Goal: Task Accomplishment & Management: Manage account settings

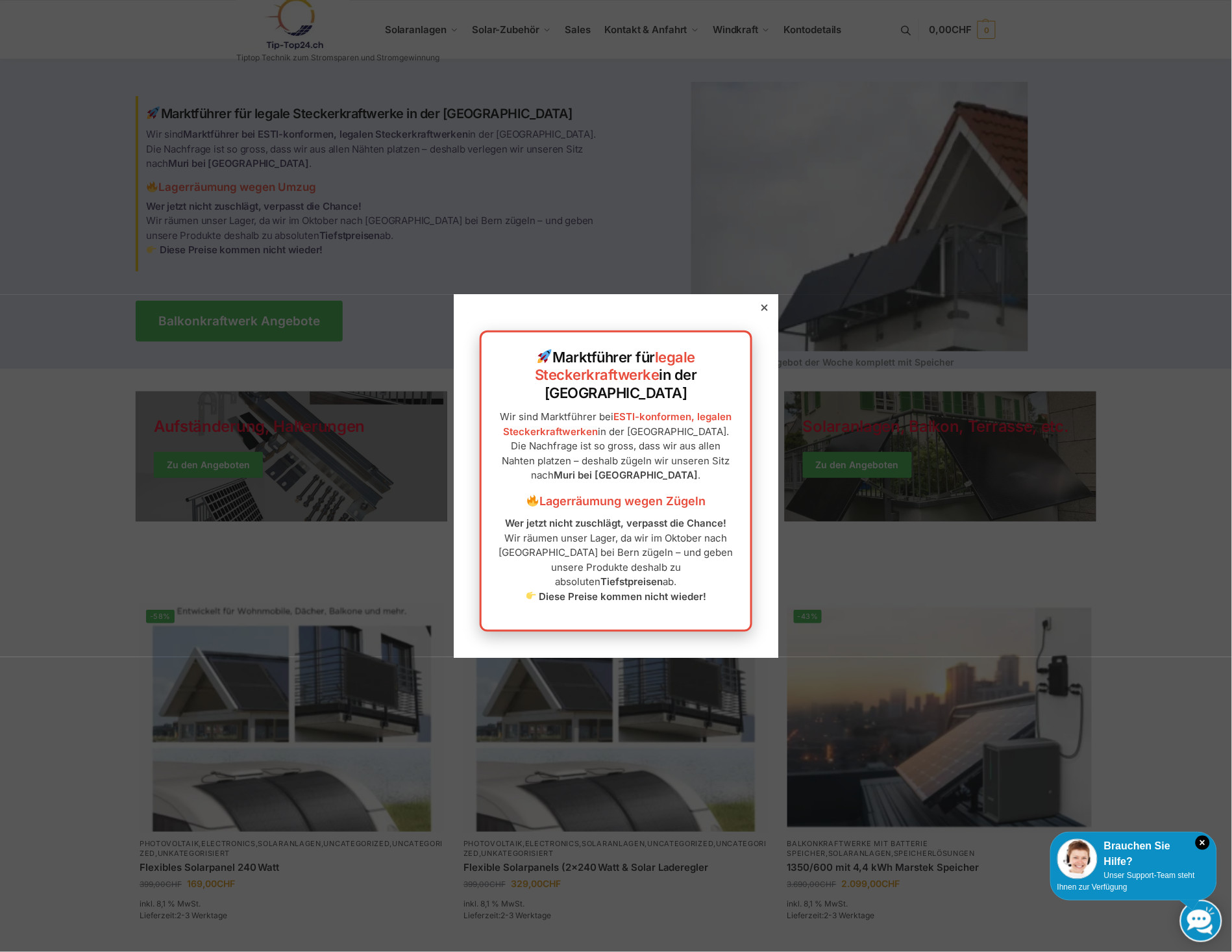
click at [761, 311] on icon at bounding box center [764, 307] width 6 height 6
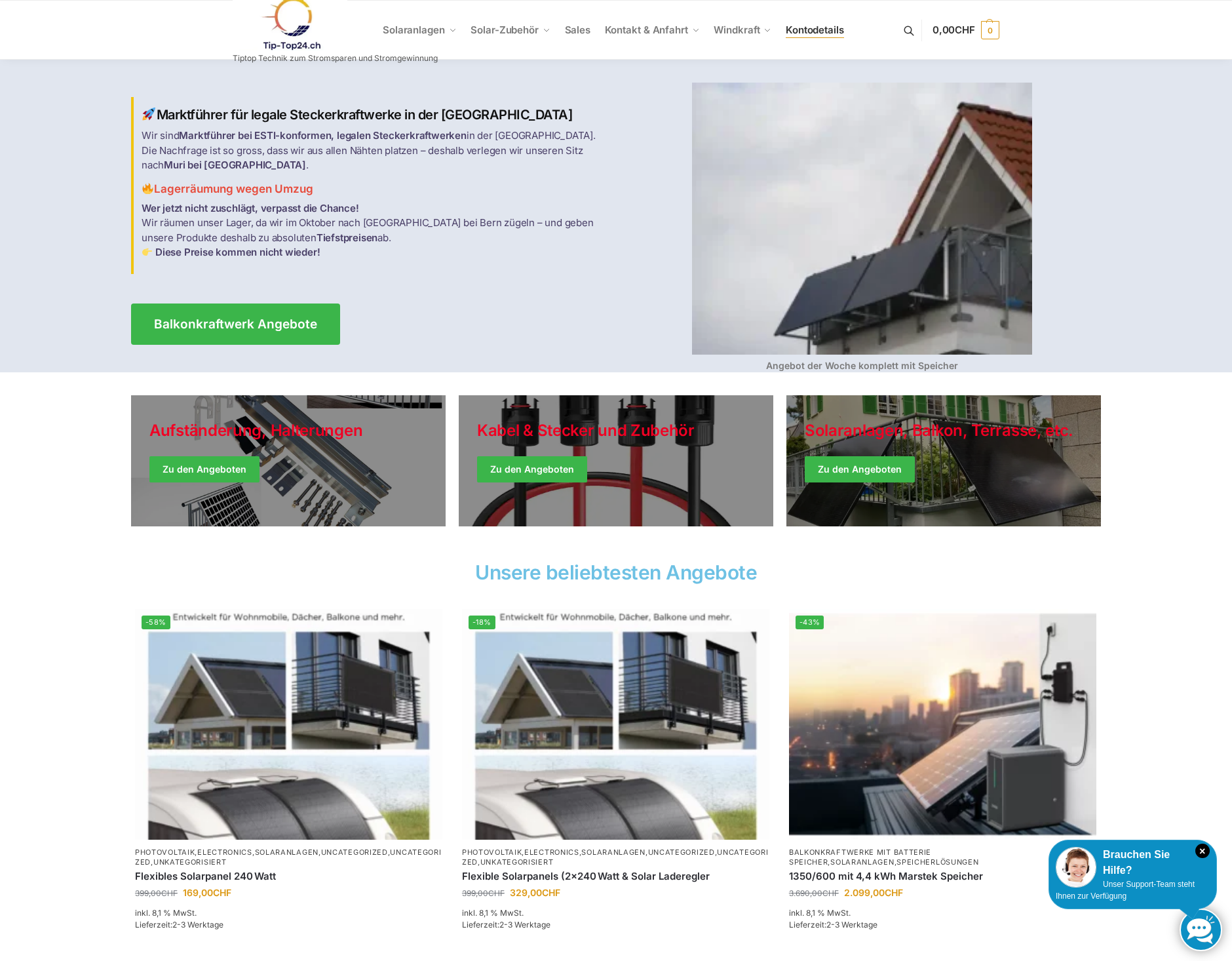
click at [802, 25] on span "Kontodetails" at bounding box center [815, 29] width 58 height 12
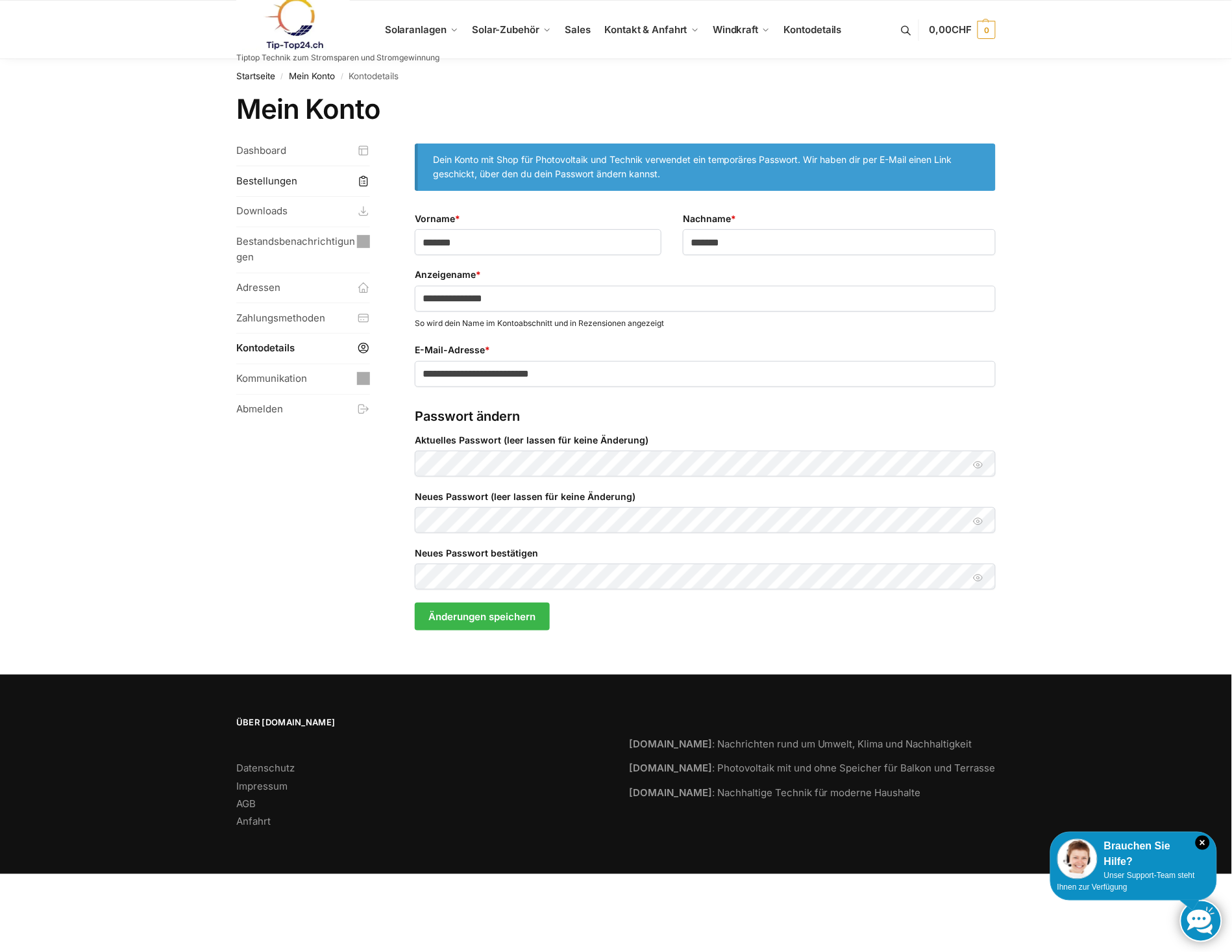
click at [260, 181] on link "Bestellungen" at bounding box center [304, 181] width 134 height 30
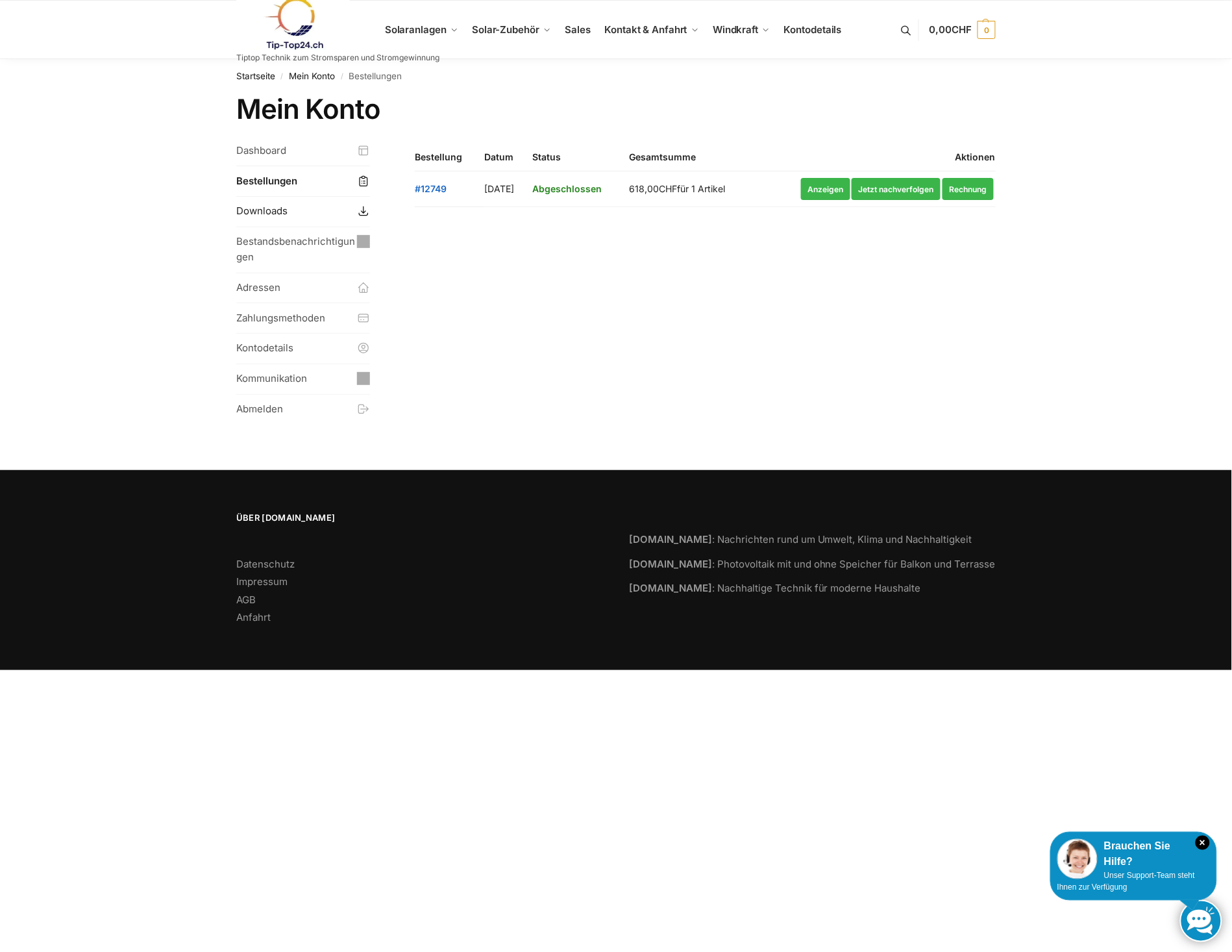
click at [250, 211] on link "Downloads" at bounding box center [304, 211] width 134 height 30
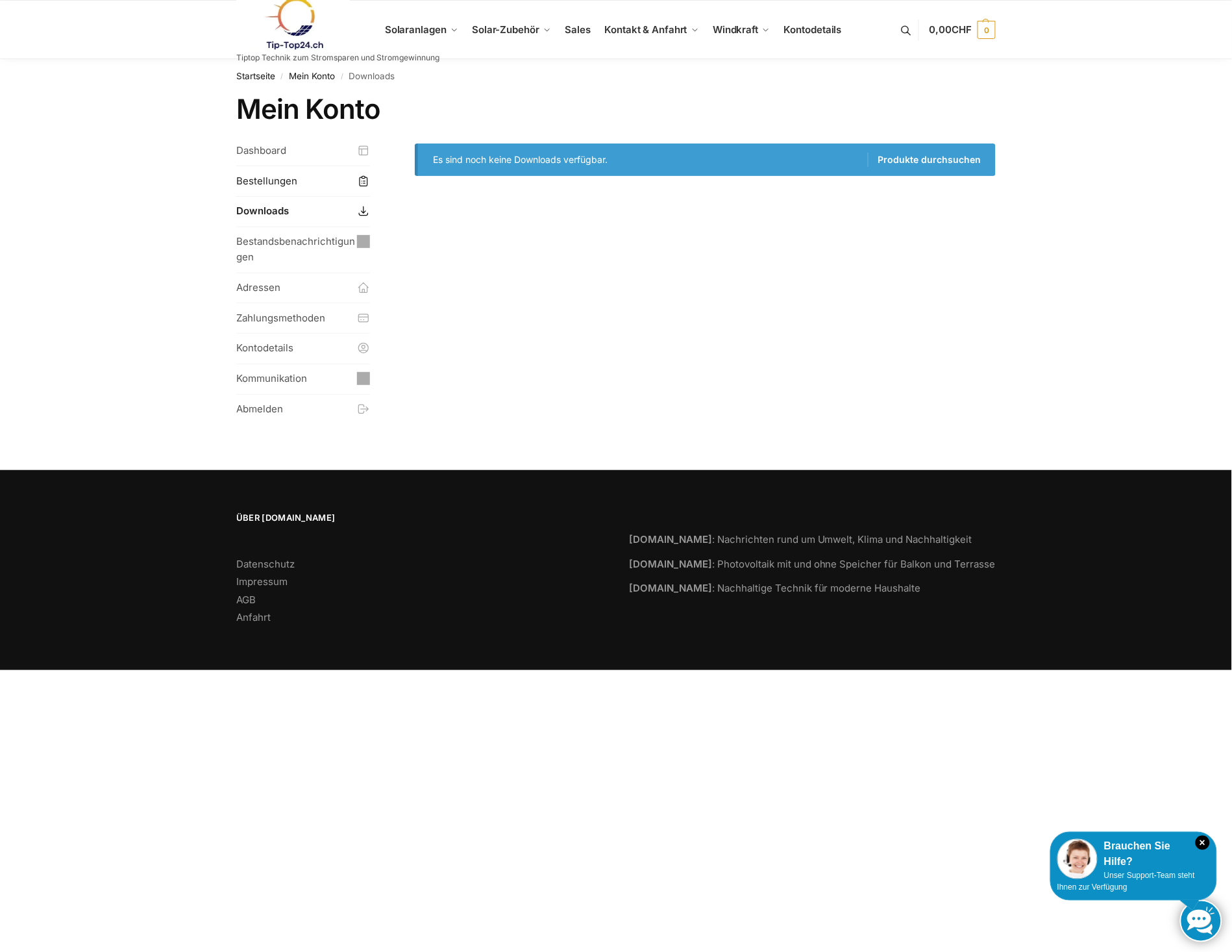
click at [250, 183] on link "Bestellungen" at bounding box center [304, 181] width 134 height 30
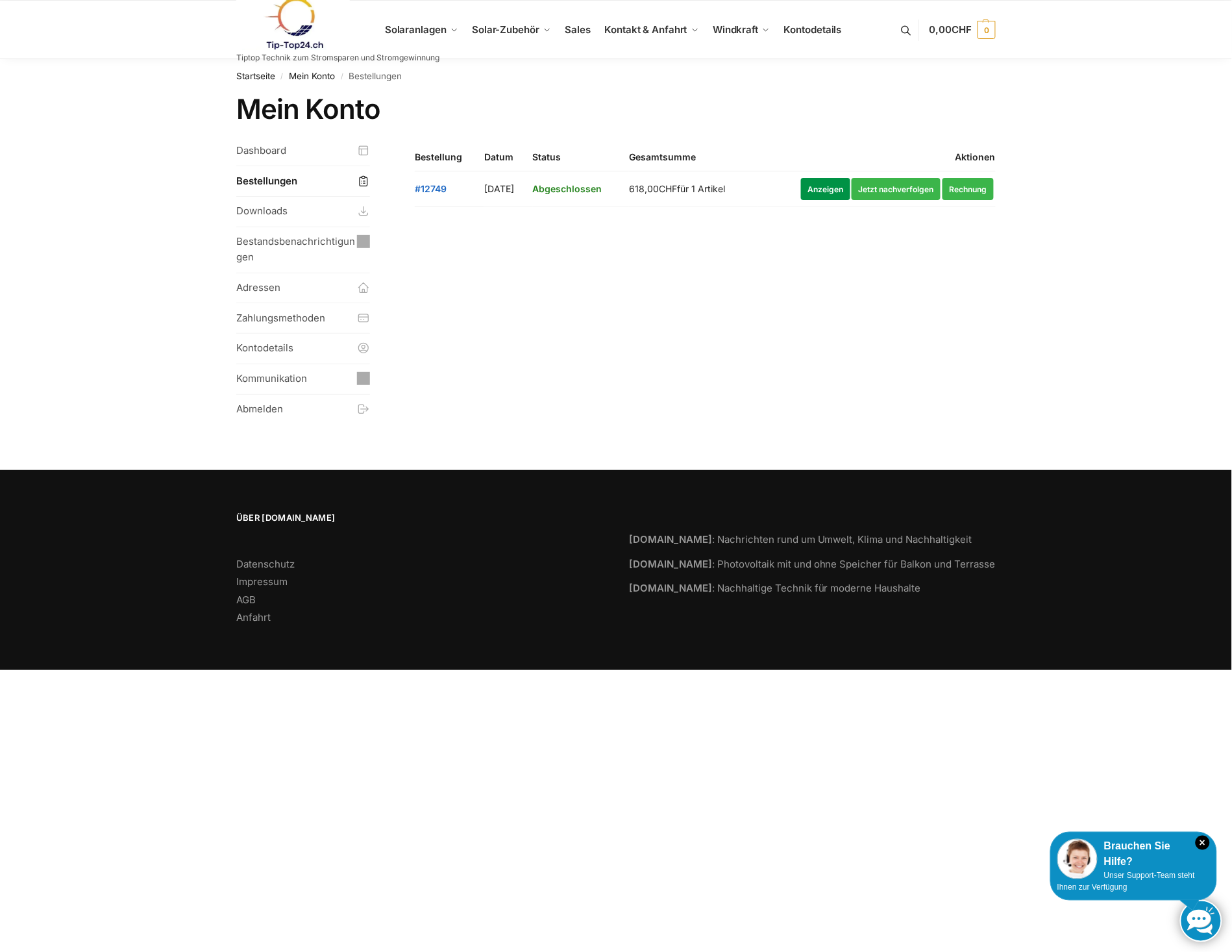
click at [816, 194] on link "Anzeigen" at bounding box center [826, 189] width 50 height 22
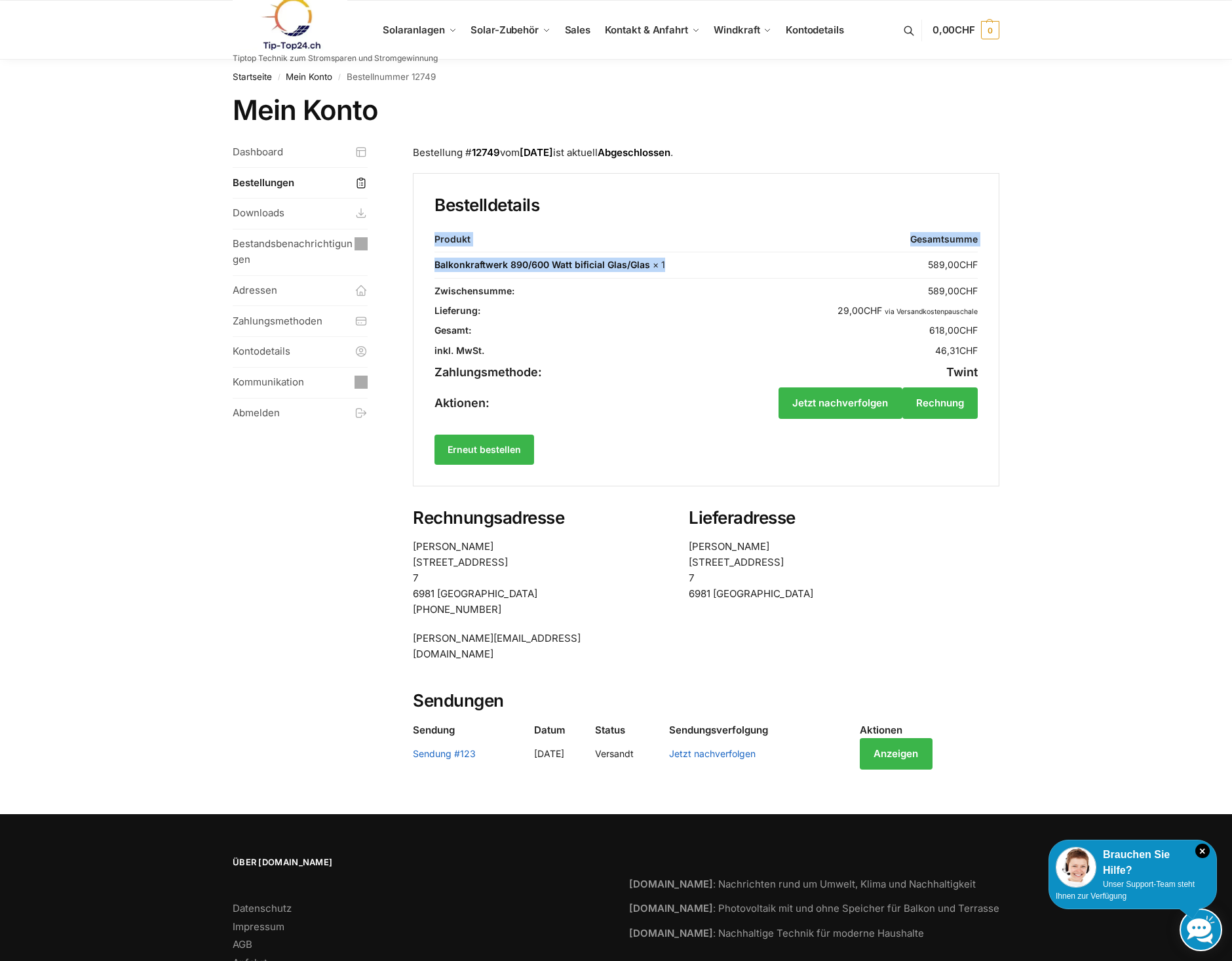
drag, startPoint x: 707, startPoint y: 261, endPoint x: 434, endPoint y: 261, distance: 273.0
click at [434, 261] on td "Balkonkraftwerk 890/600 Watt bificial Glas/Glas × 1" at bounding box center [579, 266] width 292 height 26
copy section "Produkt Gesamtsumme Balkonkraftwerk 890/600 Watt bificial Glas/Glas × 1"
click at [674, 269] on td "Balkonkraftwerk 890/600 Watt bificial Glas/Glas × 1" at bounding box center [579, 266] width 292 height 26
drag, startPoint x: 674, startPoint y: 264, endPoint x: 438, endPoint y: 264, distance: 236.0
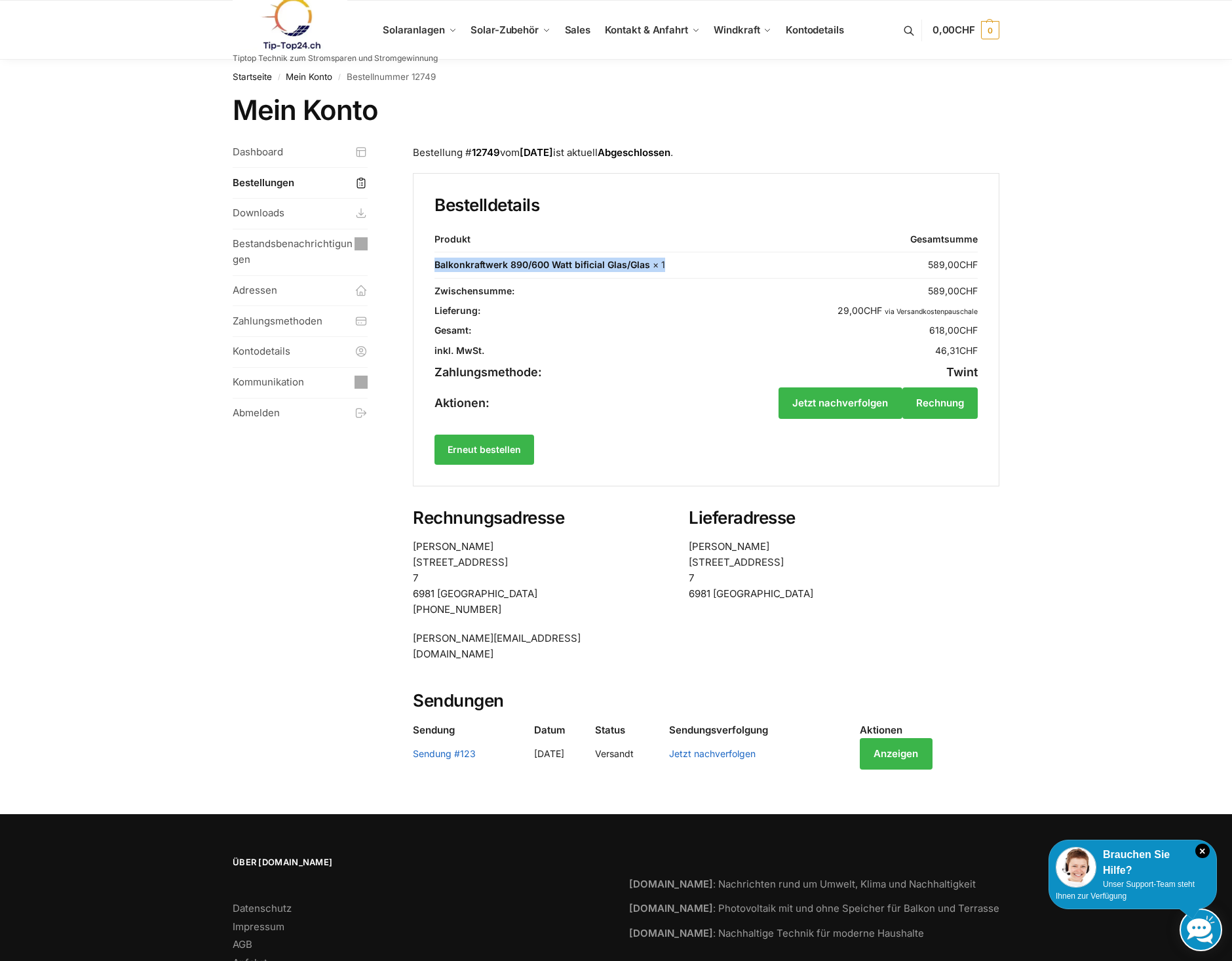
click at [438, 264] on td "Balkonkraftwerk 890/600 Watt bificial Glas/Glas × 1" at bounding box center [579, 266] width 292 height 26
copy td "Balkonkraftwerk 890/600 Watt bificial Glas/Glas × 1"
click at [266, 381] on link "Kommunikation" at bounding box center [300, 382] width 135 height 31
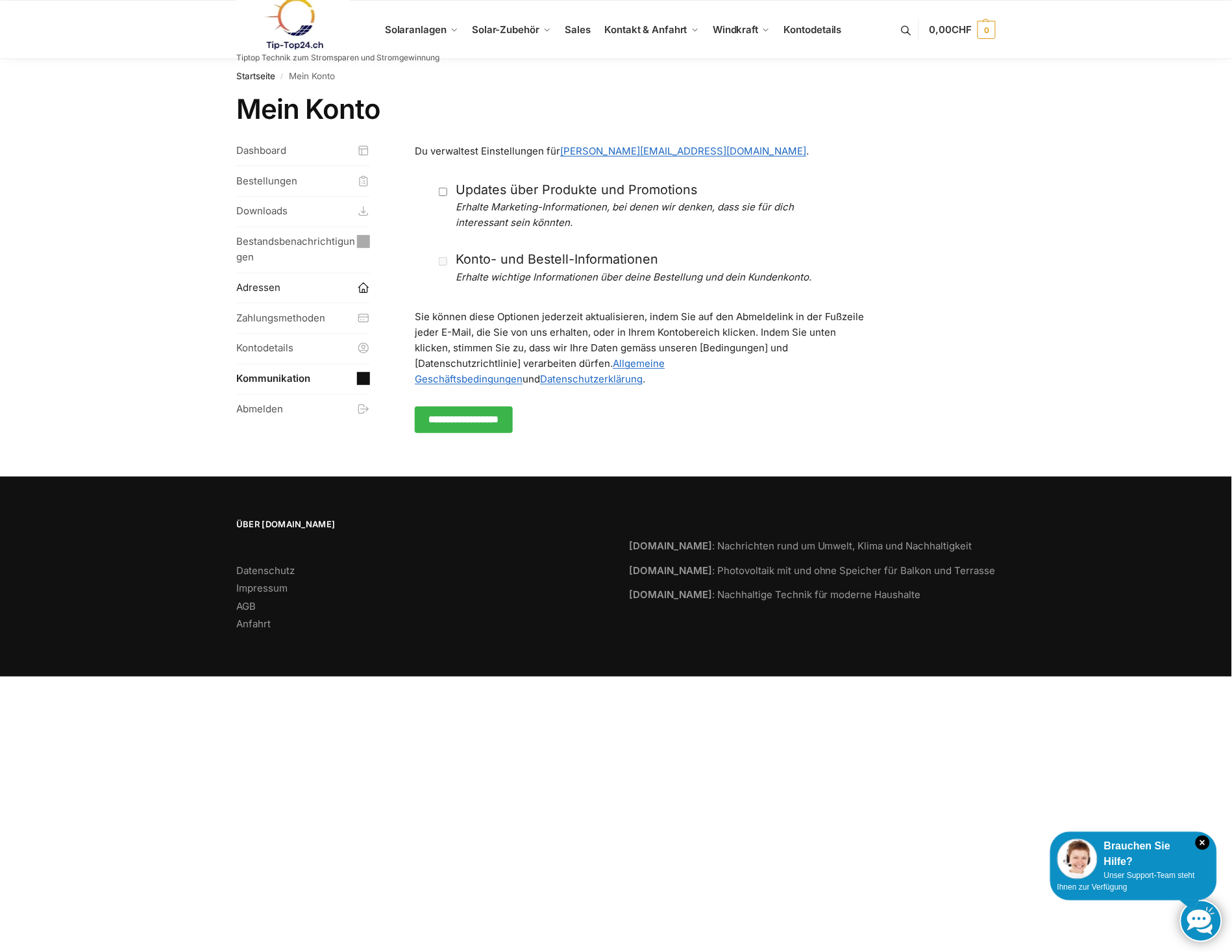
click at [263, 290] on link "Adressen" at bounding box center [304, 288] width 134 height 30
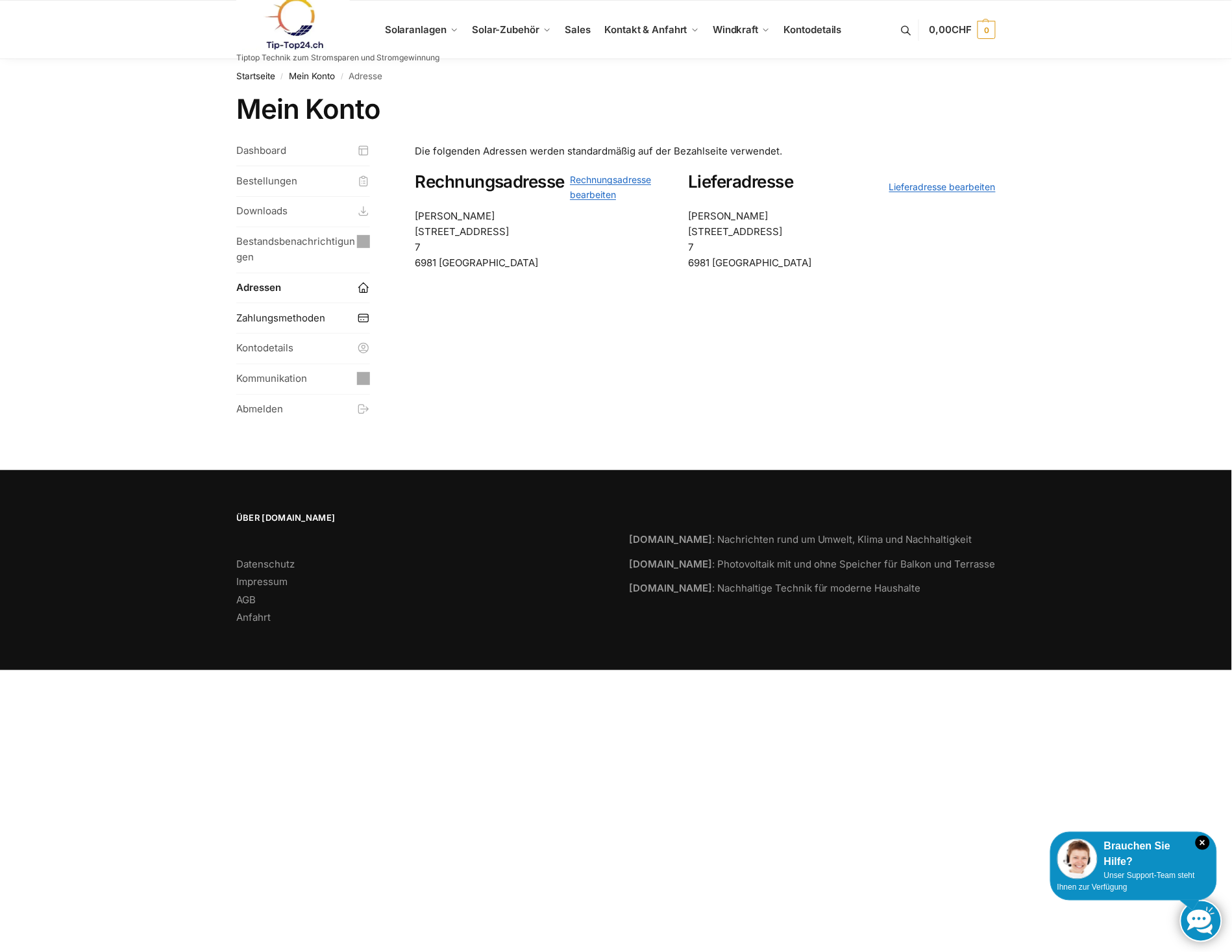
click at [259, 321] on link "Zahlungsmethoden" at bounding box center [304, 318] width 134 height 30
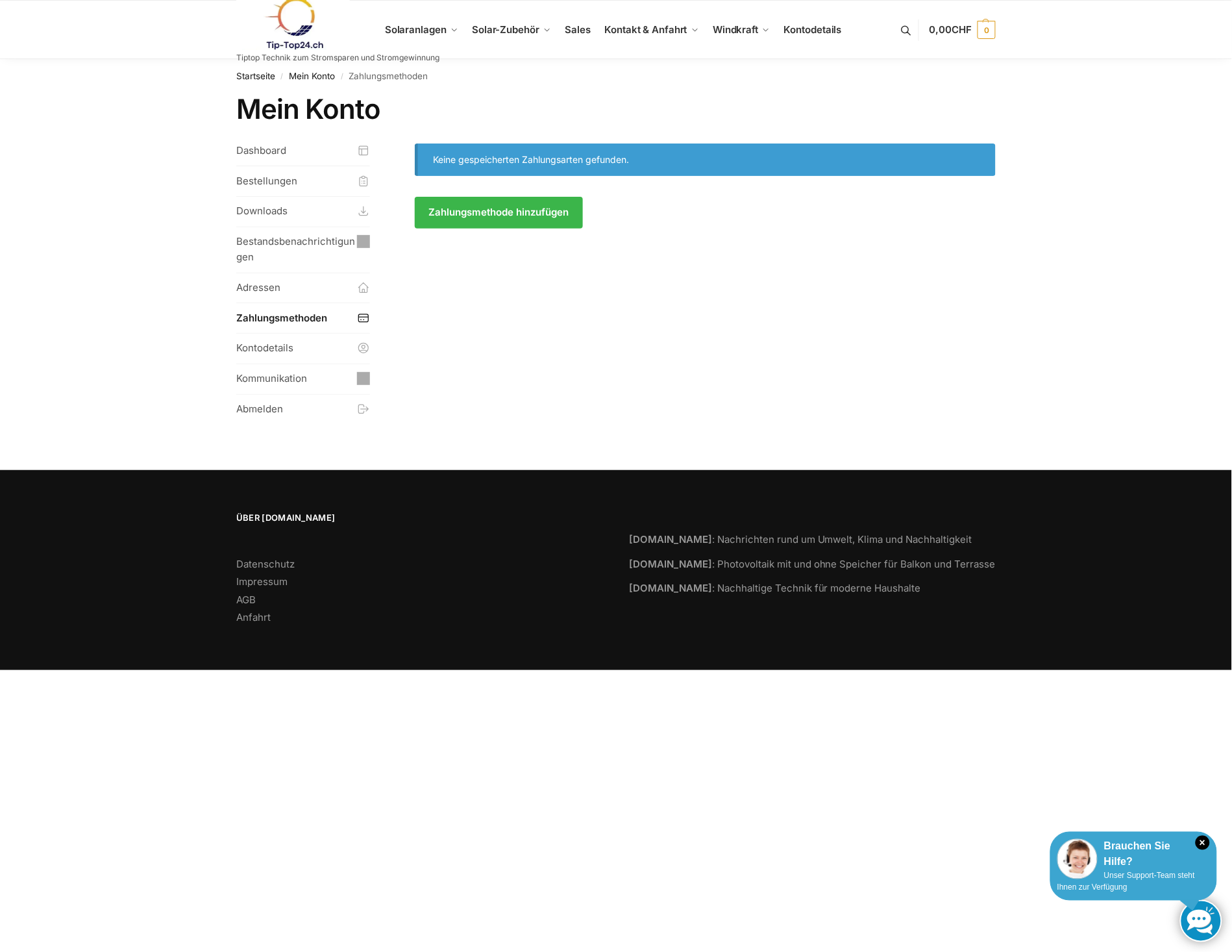
click at [1163, 878] on span "Unser Support-Team steht Ihnen zur Verfügung" at bounding box center [1127, 881] width 138 height 21
